Goal: Consume media (video, audio): Consume media (video, audio)

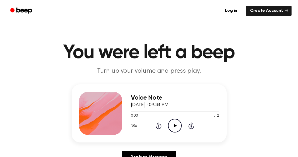
click at [174, 124] on icon "Play Audio" at bounding box center [175, 126] width 14 height 14
click at [172, 123] on icon "Play Audio" at bounding box center [175, 126] width 14 height 14
click at [161, 127] on icon at bounding box center [159, 126] width 6 height 6
click at [171, 128] on icon "Play Audio" at bounding box center [175, 126] width 14 height 14
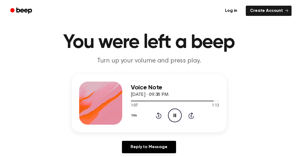
scroll to position [15, 0]
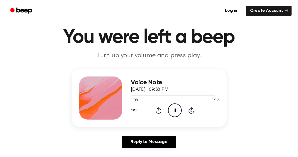
click at [178, 110] on icon "Pause Audio" at bounding box center [175, 110] width 14 height 14
click at [177, 110] on icon "Play Audio" at bounding box center [175, 110] width 14 height 14
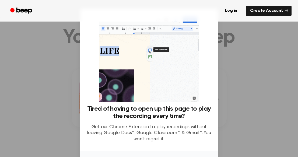
click at [43, 103] on div at bounding box center [149, 78] width 298 height 157
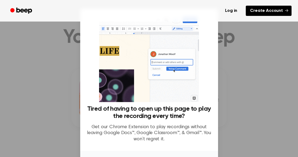
click at [287, 11] on icon at bounding box center [286, 10] width 3 height 3
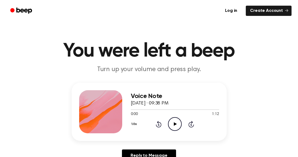
scroll to position [3, 0]
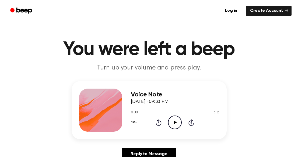
click at [172, 123] on icon "Play Audio" at bounding box center [175, 123] width 14 height 14
click at [179, 127] on icon "Play Audio" at bounding box center [175, 123] width 14 height 14
click at [179, 119] on icon "Play Audio" at bounding box center [175, 123] width 14 height 14
click at [171, 121] on icon "Pause Audio" at bounding box center [175, 123] width 14 height 14
